Goal: Contribute content: Add original content to the website for others to see

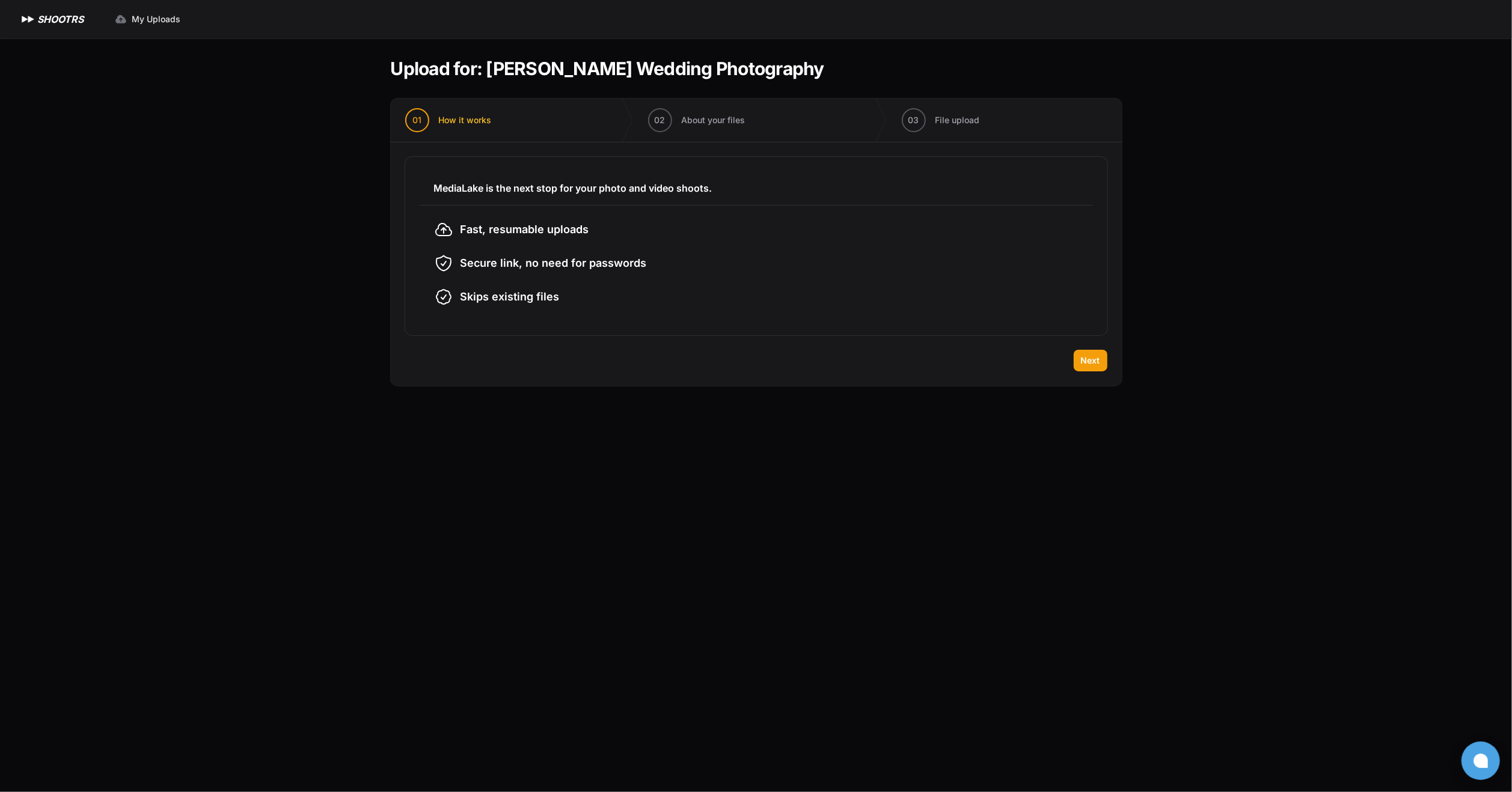
click at [823, 749] on main "Upload for: [PERSON_NAME] Wedding Photography 01 How it works" at bounding box center [756, 415] width 770 height 754
click at [1088, 365] on span "Next" at bounding box center [1091, 361] width 19 height 12
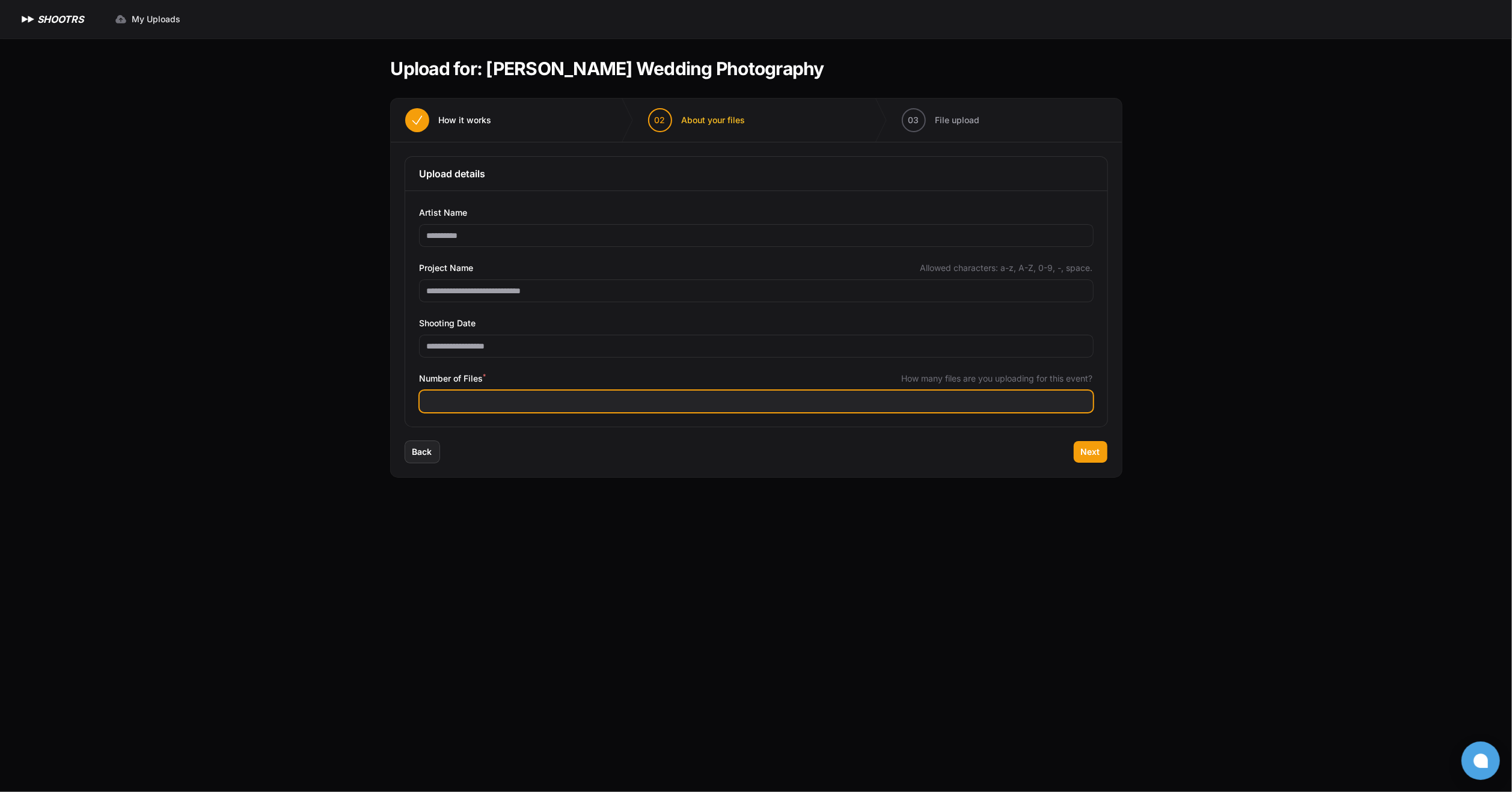
click at [556, 402] on input "Number of Files *" at bounding box center [756, 402] width 673 height 22
type input "****"
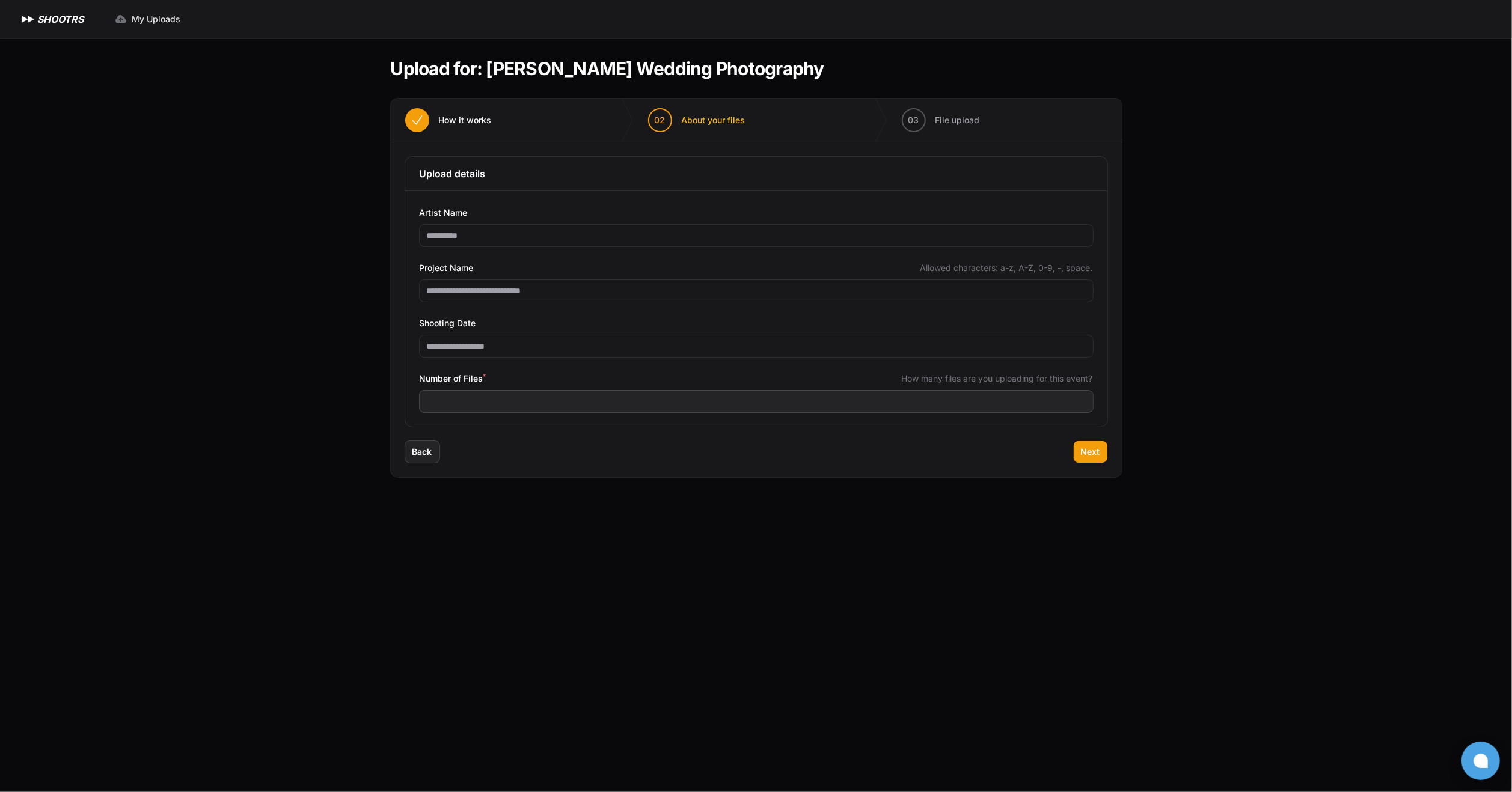
click at [831, 472] on div "Back Next" at bounding box center [756, 458] width 731 height 36
click at [1101, 452] on button "Next" at bounding box center [1091, 452] width 34 height 22
